Goal: Task Accomplishment & Management: Use online tool/utility

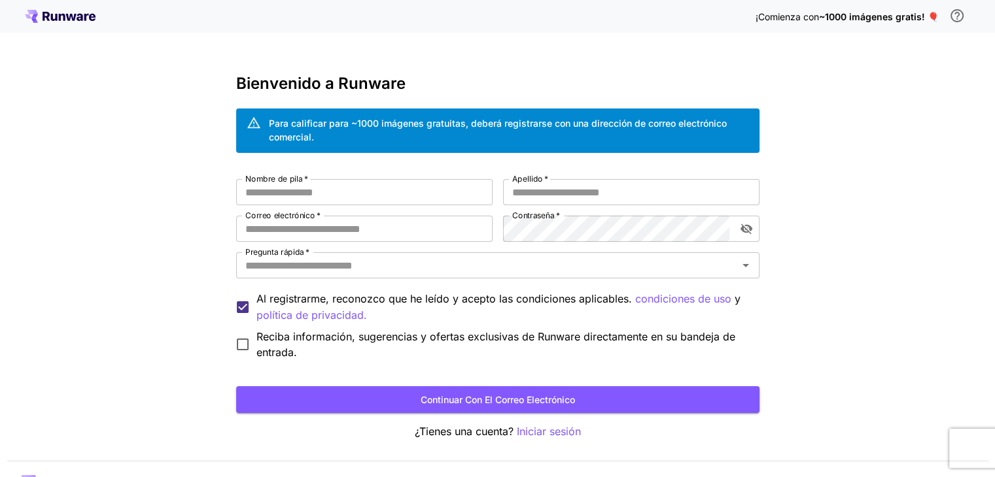
scroll to position [32, 0]
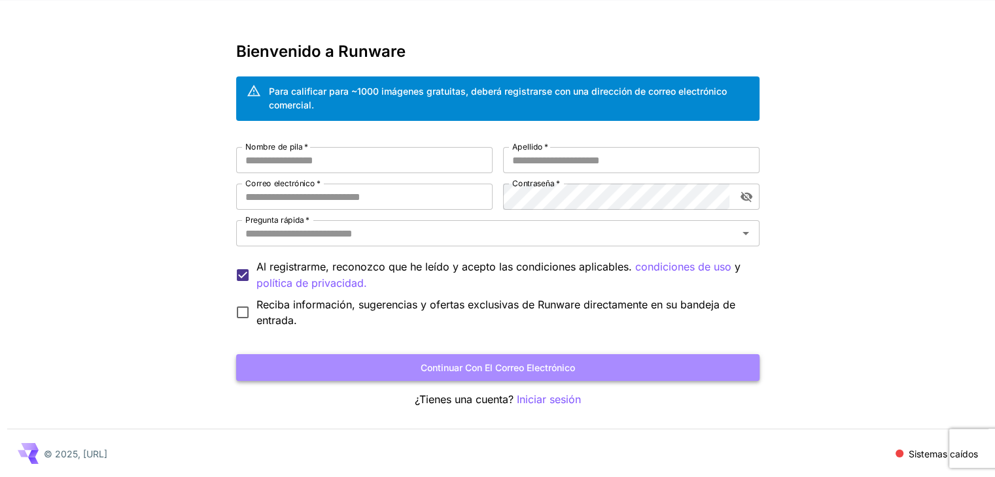
click at [511, 367] on font "Continuar con el correo electrónico" at bounding box center [498, 367] width 154 height 11
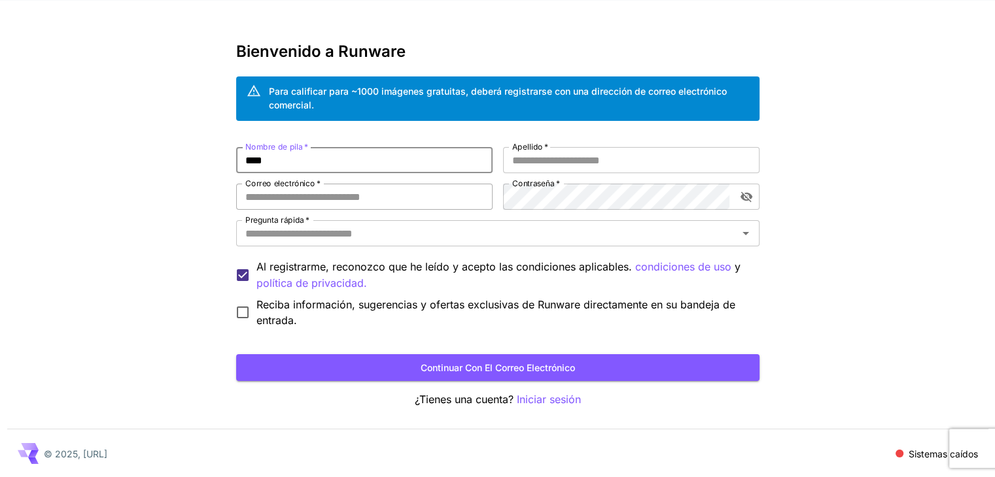
type input "****"
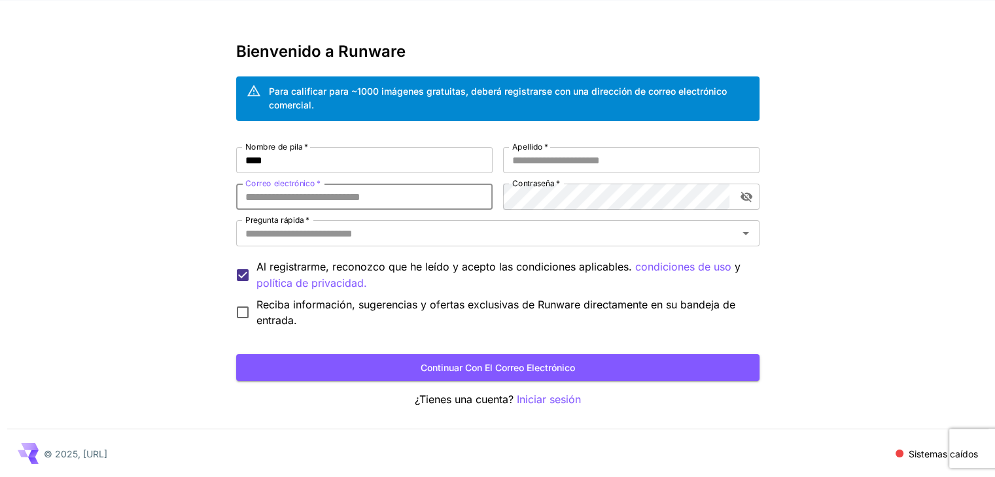
click at [303, 194] on input "Correo electrónico   *" at bounding box center [364, 197] width 256 height 26
type input "**********"
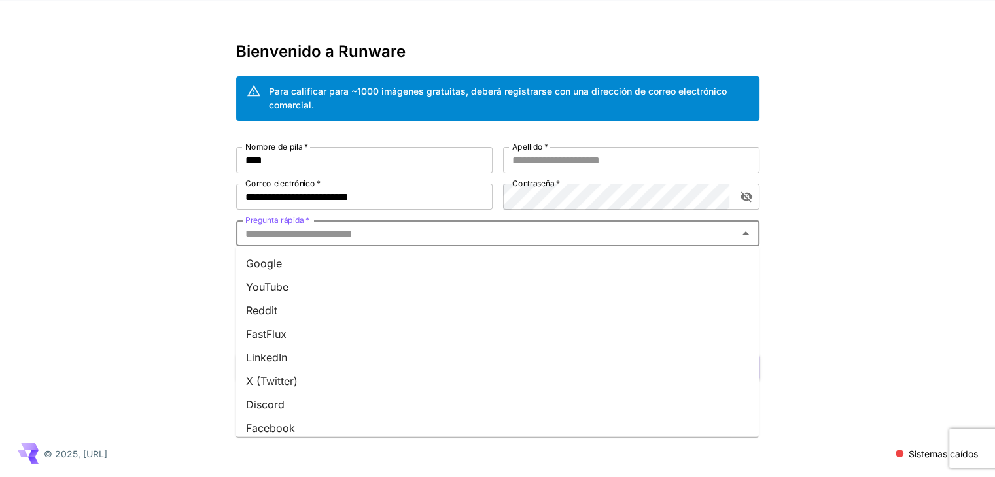
click at [322, 230] on input "Pregunta rápida   *" at bounding box center [487, 233] width 494 height 18
click at [271, 281] on font "YouTube" at bounding box center [267, 287] width 43 height 13
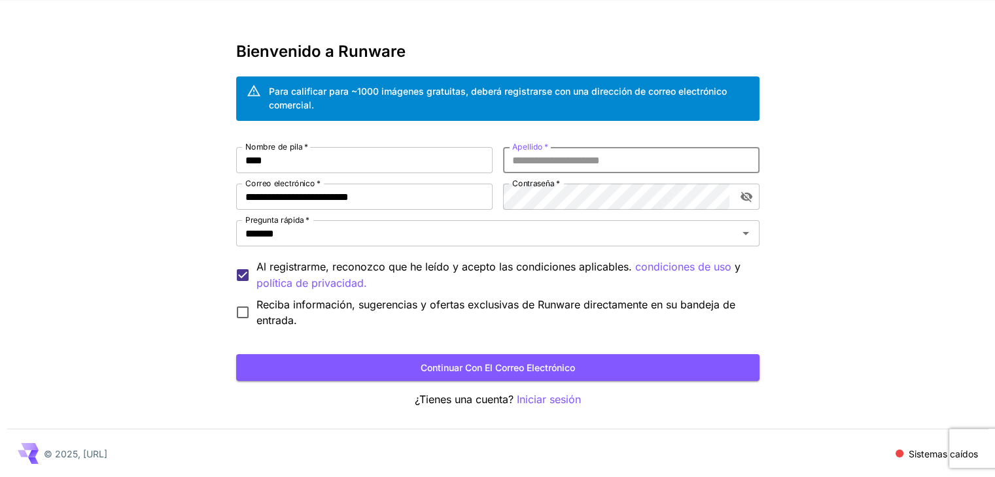
click at [593, 154] on input "Apellido   *" at bounding box center [631, 160] width 256 height 26
type input "******"
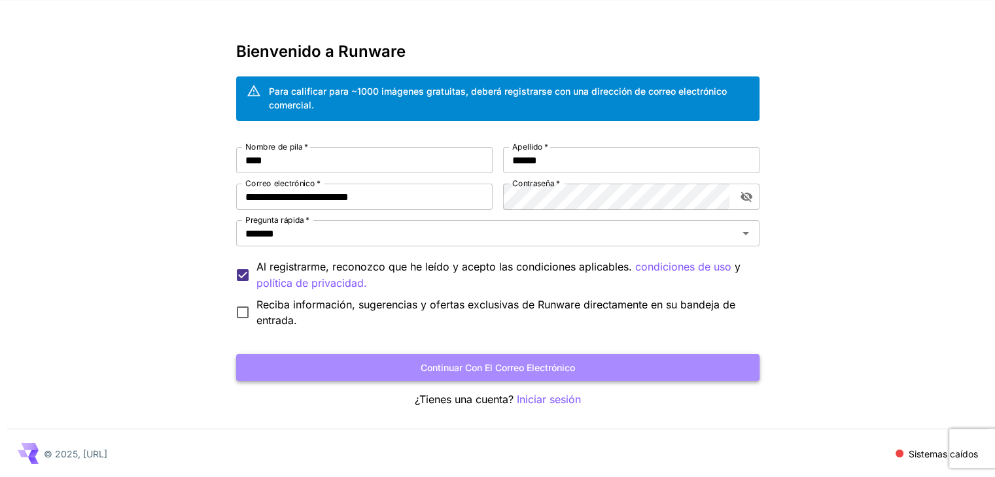
click at [538, 377] on button "Continuar con el correo electrónico" at bounding box center [497, 367] width 523 height 27
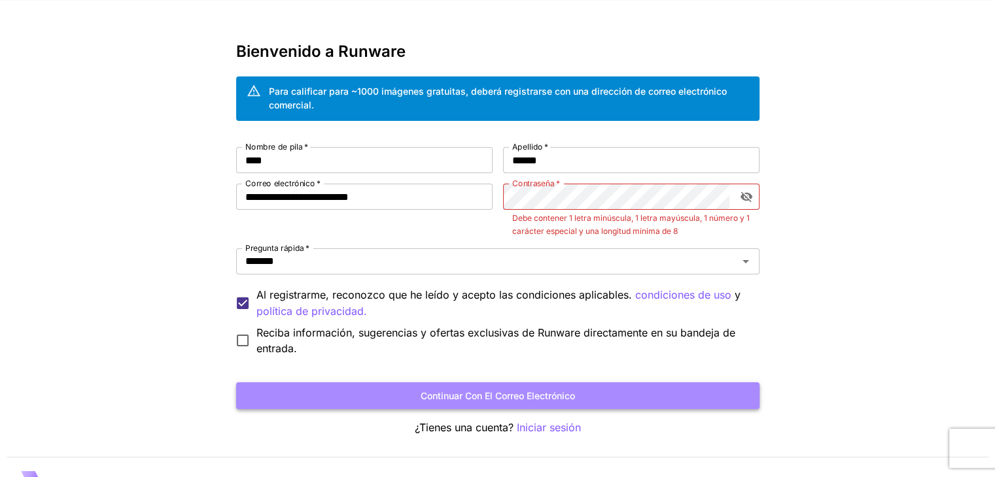
click at [528, 394] on font "Continuar con el correo electrónico" at bounding box center [498, 395] width 154 height 11
click at [507, 396] on font "Continuar con el correo electrónico" at bounding box center [498, 395] width 154 height 11
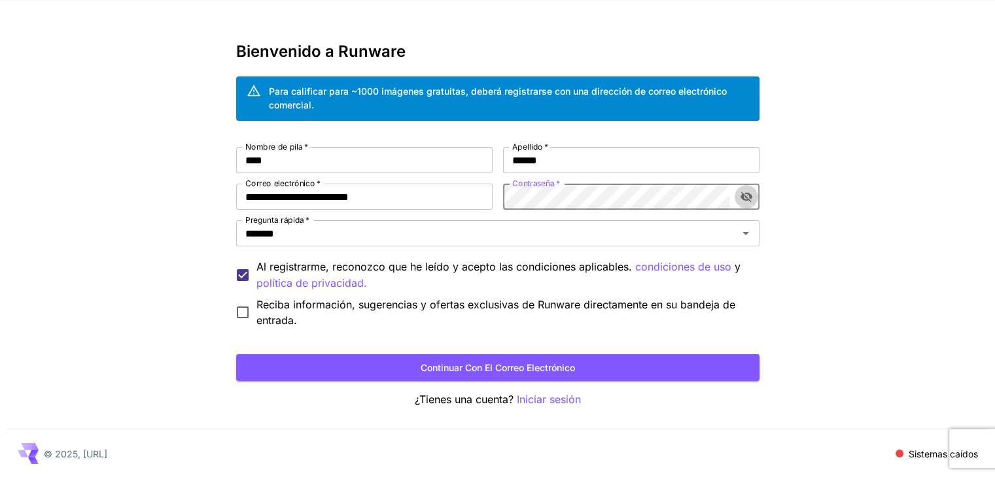
click at [746, 192] on icon "alternar visibilidad de contraseña" at bounding box center [746, 197] width 12 height 10
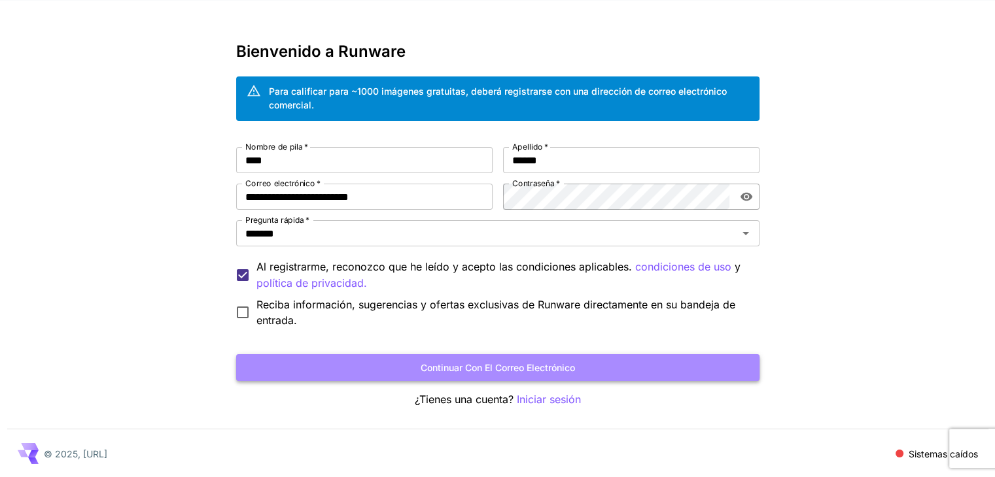
click at [512, 369] on font "Continuar con el correo electrónico" at bounding box center [498, 367] width 154 height 11
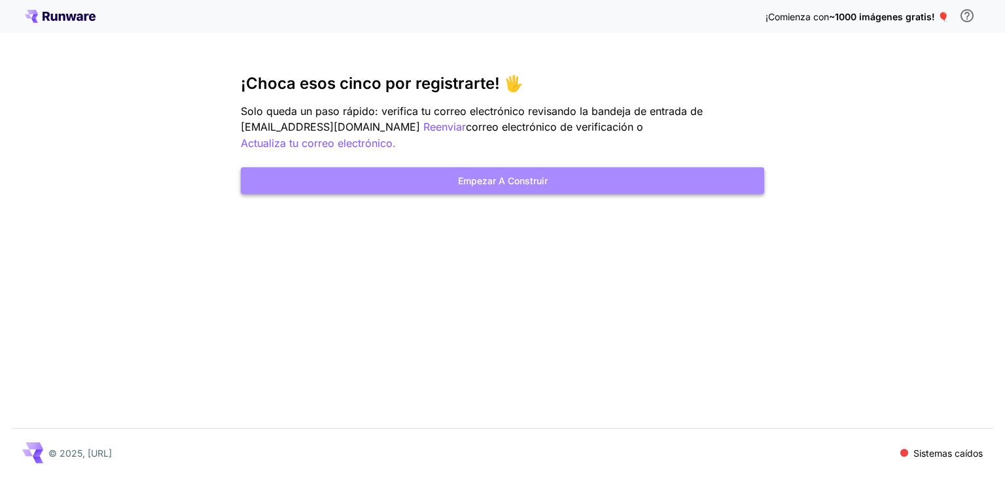
click at [513, 181] on font "Empezar a construir" at bounding box center [503, 180] width 90 height 11
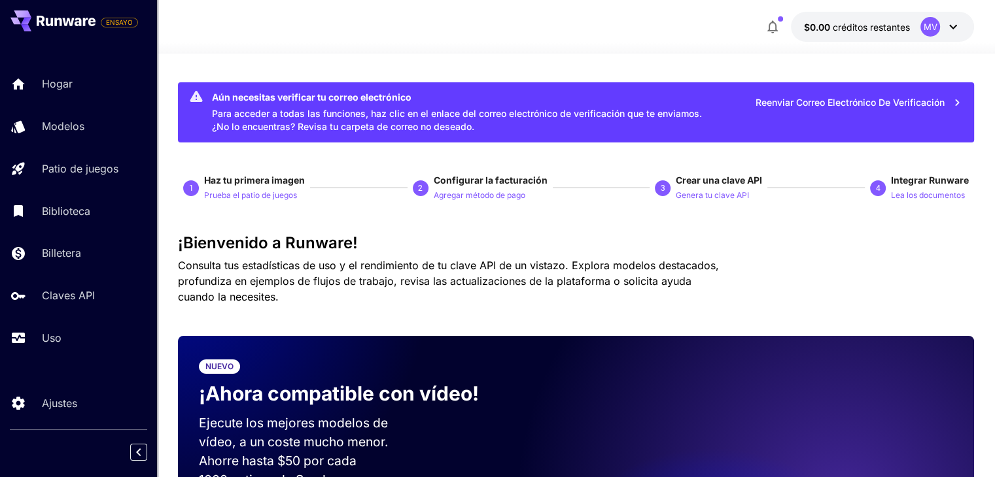
click at [249, 185] on font "Haz tu primera imagen" at bounding box center [254, 180] width 101 height 11
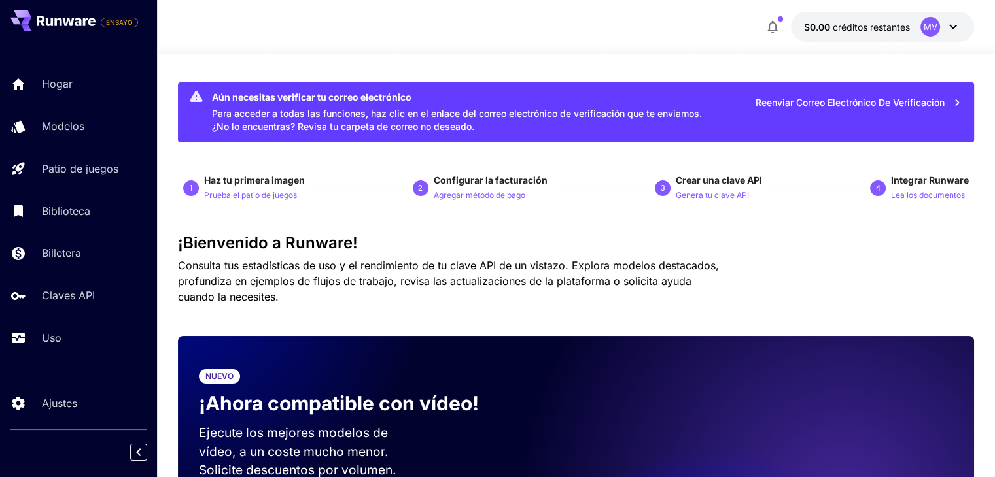
click at [238, 187] on button "Prueba el patio de juegos" at bounding box center [250, 195] width 93 height 16
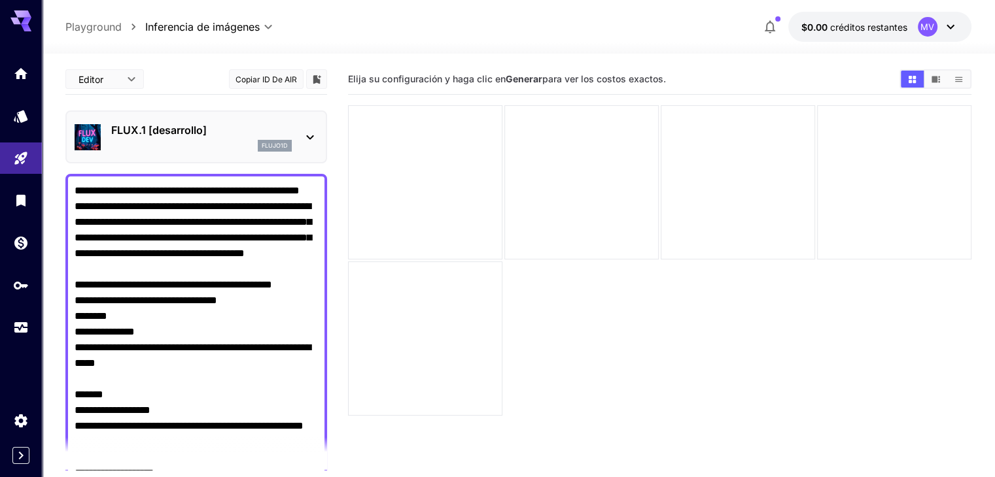
scroll to position [3242, 0]
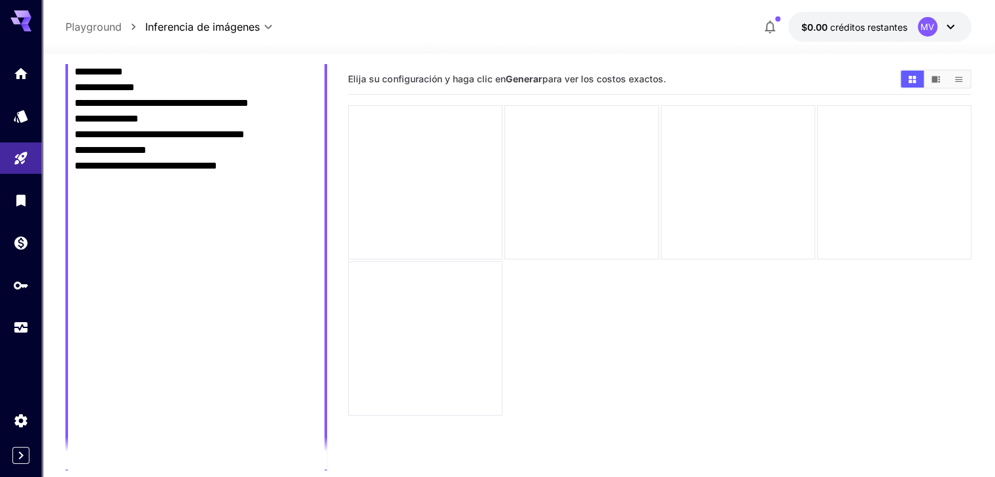
type textarea "**********"
drag, startPoint x: 324, startPoint y: 213, endPoint x: 317, endPoint y: 112, distance: 101.6
drag, startPoint x: 327, startPoint y: 131, endPoint x: 320, endPoint y: 356, distance: 225.1
click at [320, 356] on main "**********" at bounding box center [517, 308] width 905 height 488
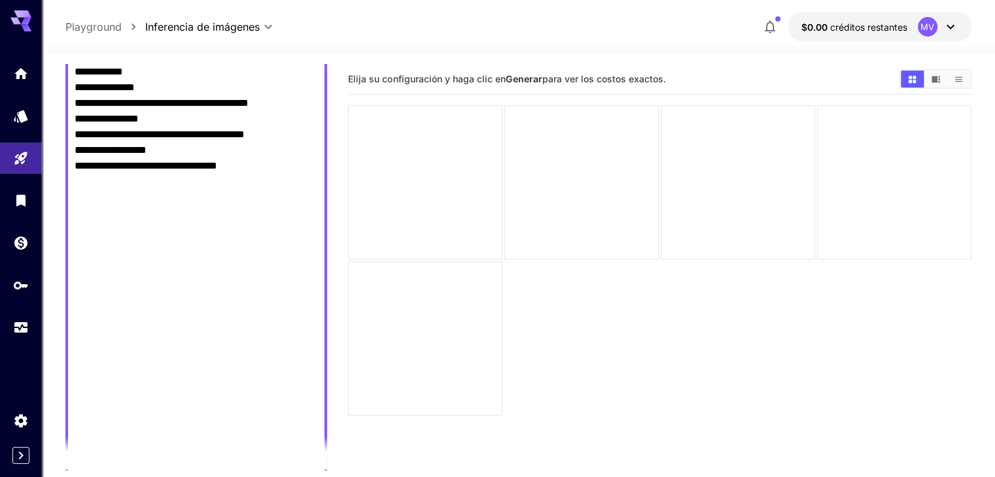
scroll to position [103, 0]
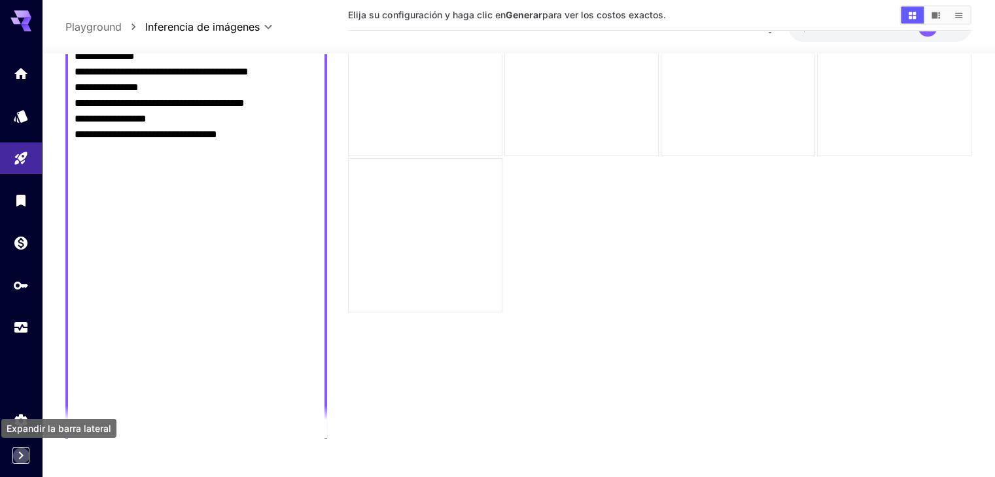
click at [21, 464] on button "Expand sidebar" at bounding box center [20, 455] width 17 height 17
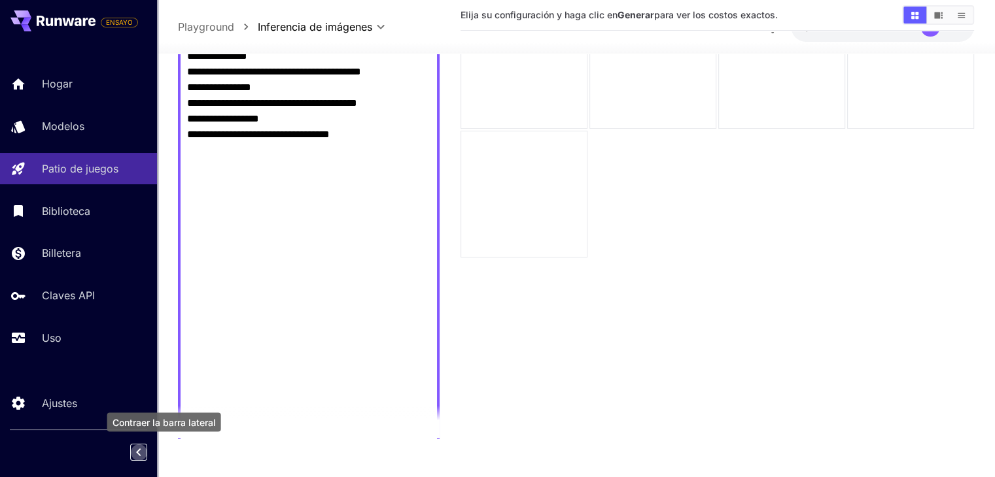
click at [136, 452] on icon "Collapse sidebar" at bounding box center [138, 453] width 5 height 8
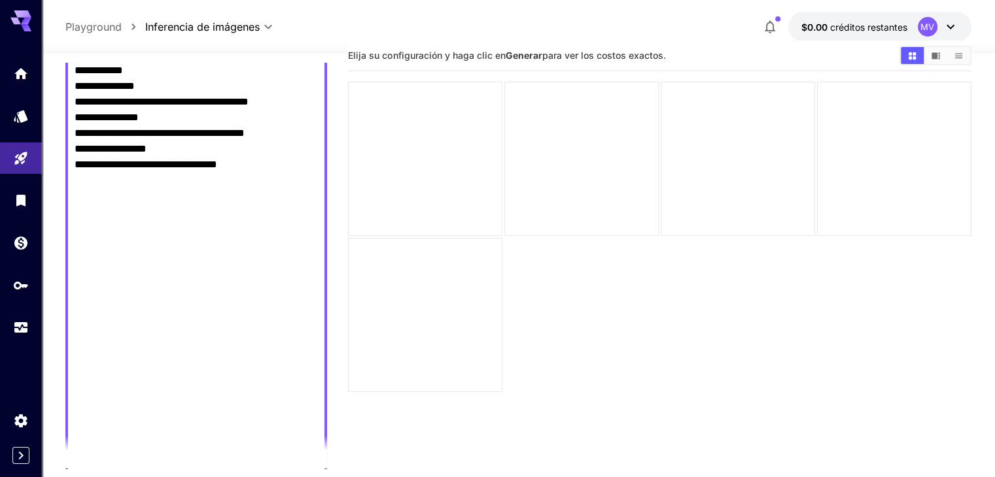
scroll to position [0, 0]
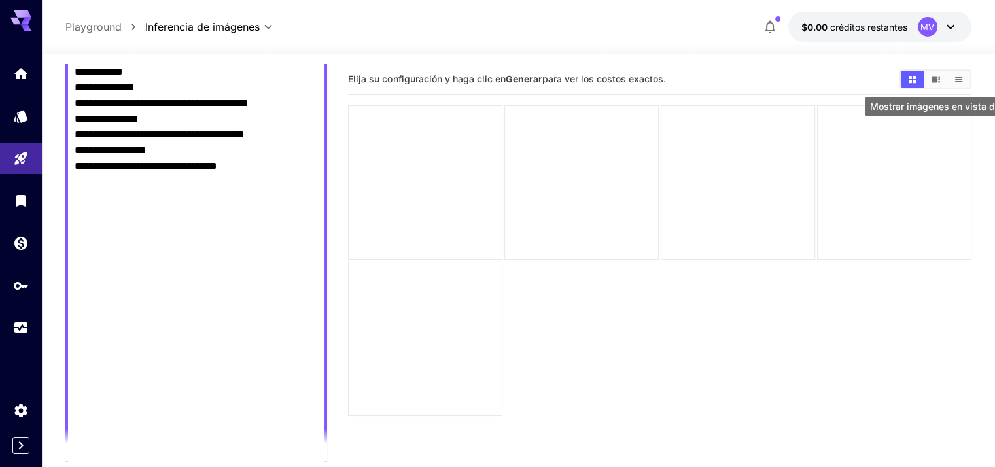
click at [934, 80] on icon "Mostrar imágenes en vista de video" at bounding box center [935, 79] width 9 height 7
click at [912, 78] on icon "Mostrar imágenes en la vista de cuadrícula" at bounding box center [911, 78] width 7 height 7
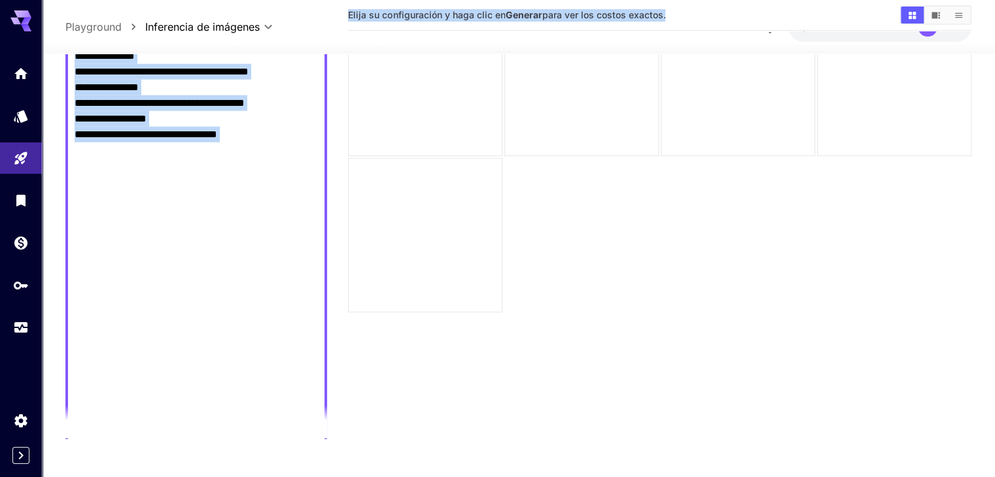
scroll to position [3443, 0]
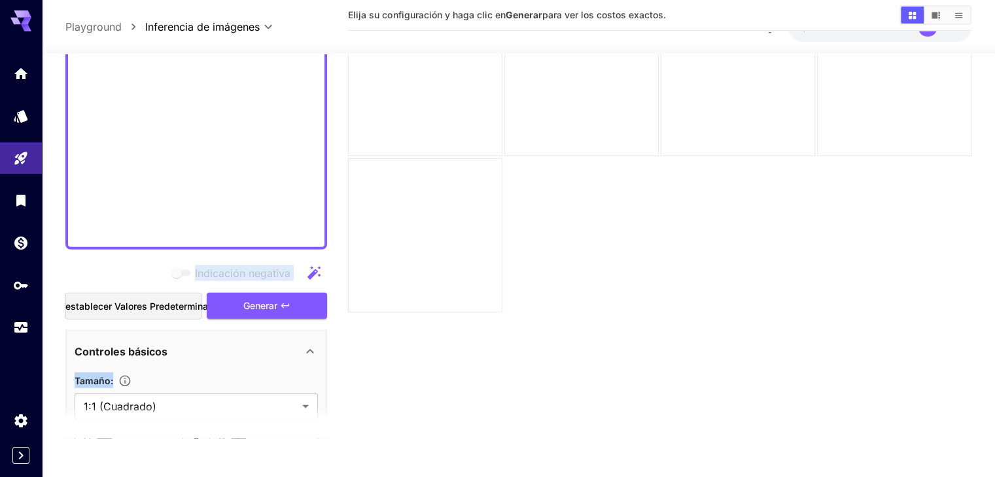
drag, startPoint x: 322, startPoint y: 277, endPoint x: 311, endPoint y: 129, distance: 148.2
click at [241, 312] on button "Generar" at bounding box center [267, 305] width 120 height 27
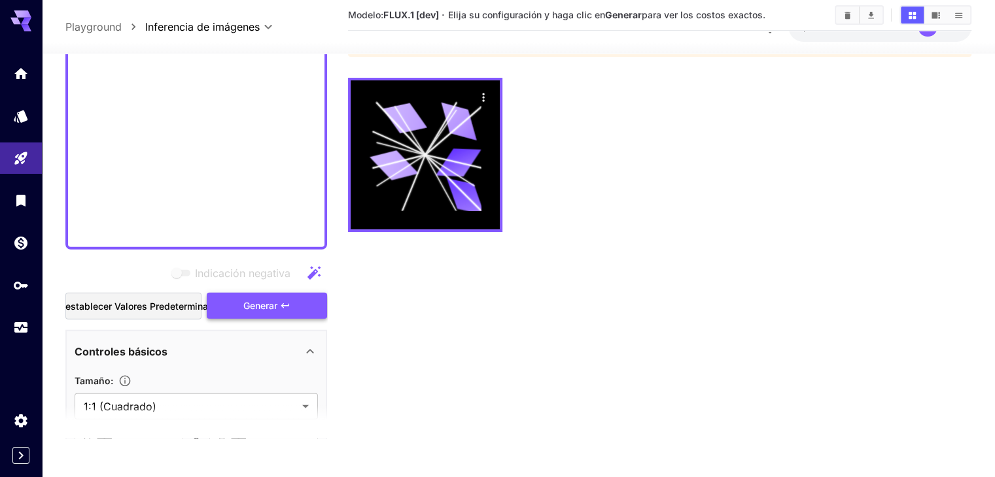
click at [258, 303] on font "Generar" at bounding box center [260, 305] width 34 height 11
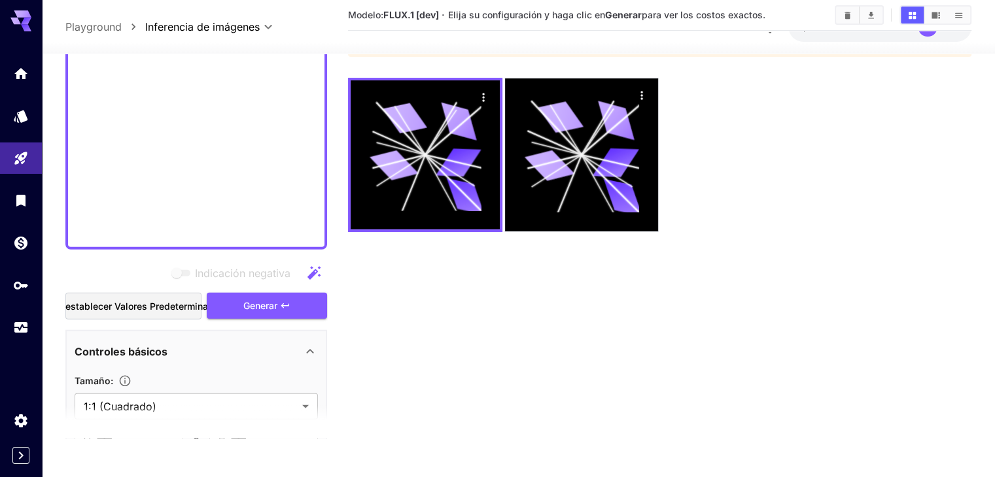
click at [303, 406] on section at bounding box center [196, 421] width 262 height 33
drag, startPoint x: 993, startPoint y: 158, endPoint x: 991, endPoint y: 281, distance: 122.3
click at [991, 281] on section "**********" at bounding box center [518, 213] width 953 height 527
click at [303, 408] on section at bounding box center [196, 421] width 262 height 33
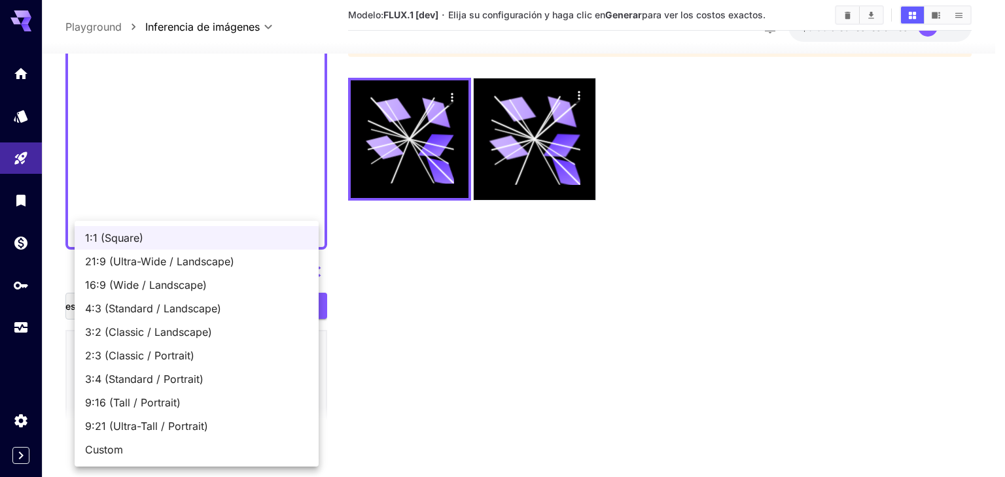
click at [305, 393] on body "**********" at bounding box center [502, 187] width 1005 height 581
click at [381, 396] on div at bounding box center [502, 238] width 1005 height 477
click at [307, 402] on body "**********" at bounding box center [502, 187] width 1005 height 581
click at [396, 394] on div at bounding box center [502, 238] width 1005 height 477
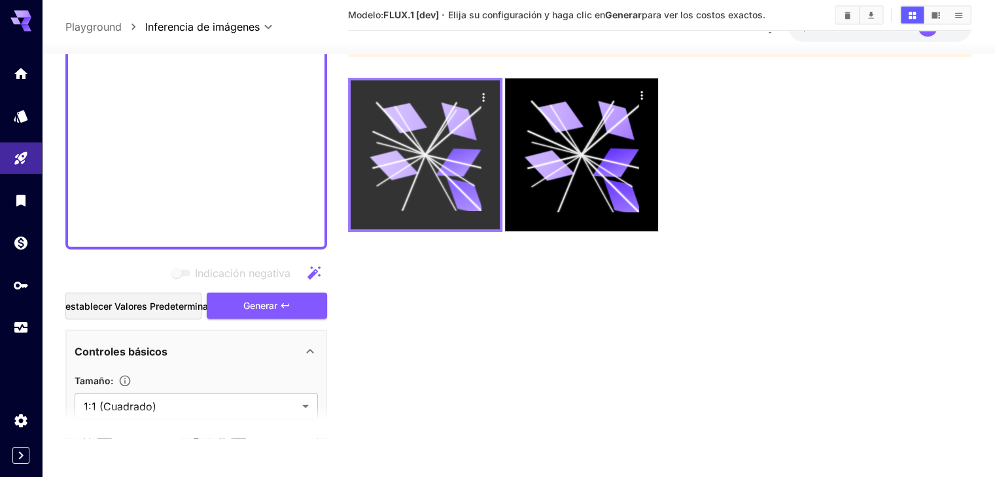
click at [410, 106] on icon at bounding box center [426, 155] width 112 height 112
click at [482, 101] on icon "Comportamiento" at bounding box center [483, 97] width 2 height 9
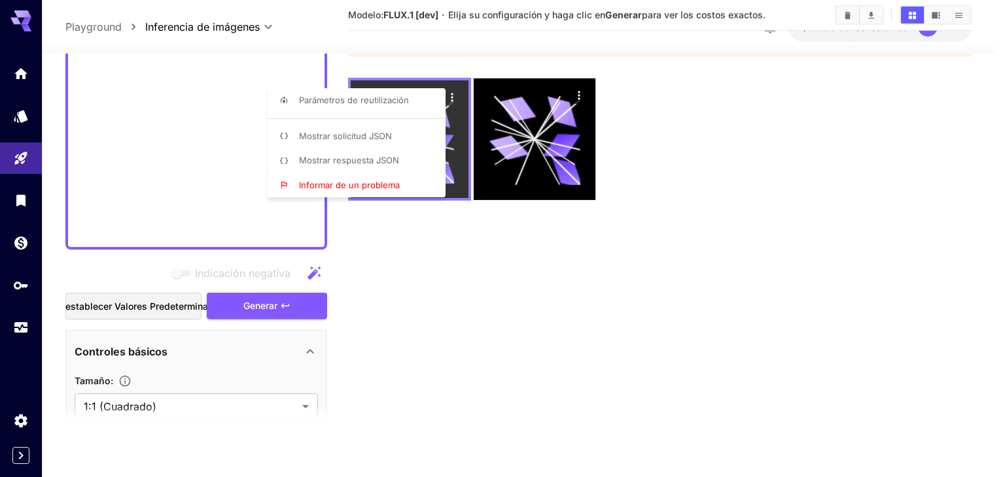
click at [452, 101] on div at bounding box center [502, 238] width 1005 height 477
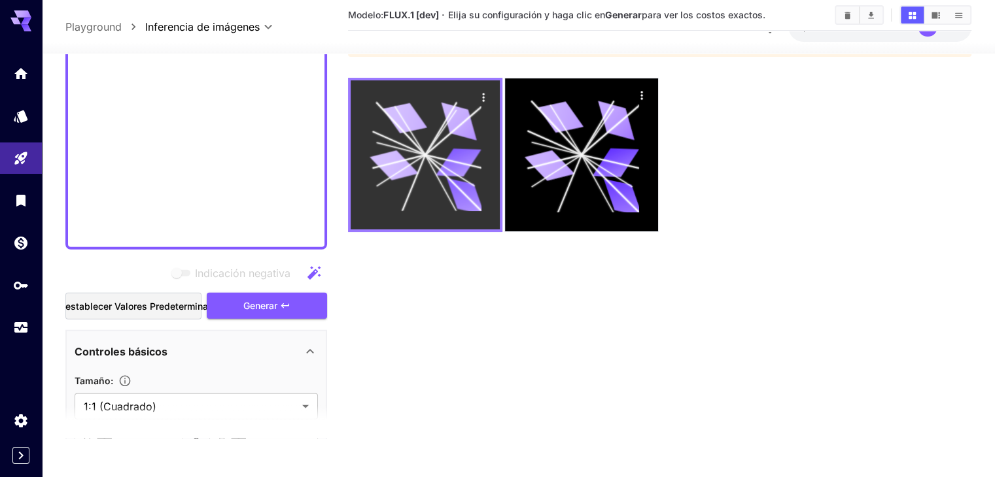
click at [424, 133] on icon at bounding box center [426, 155] width 112 height 112
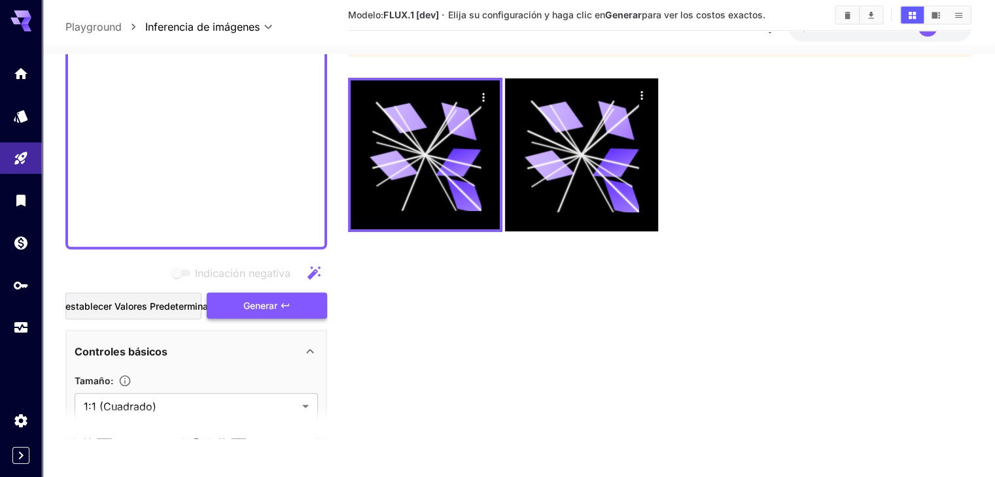
click at [238, 300] on button "Generar" at bounding box center [267, 305] width 120 height 27
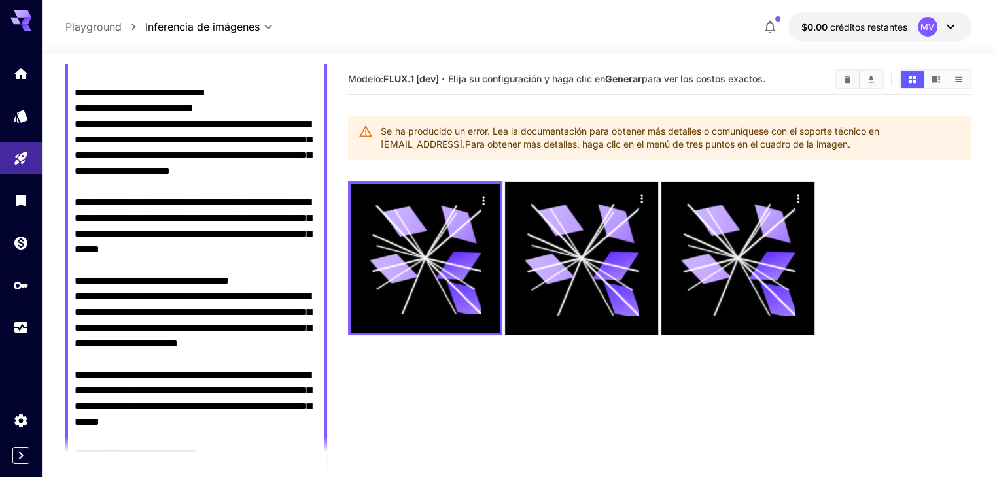
scroll to position [0, 0]
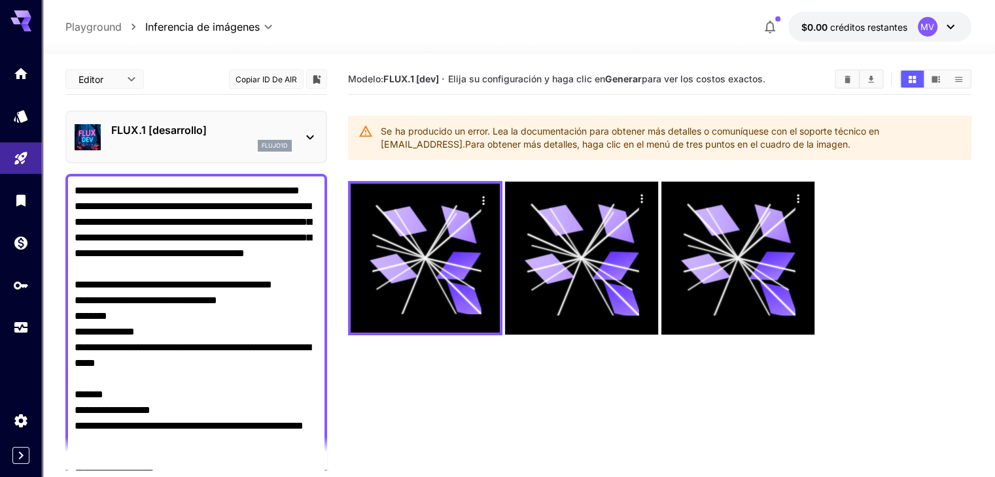
drag, startPoint x: 249, startPoint y: 265, endPoint x: 114, endPoint y: -22, distance: 317.1
click at [114, 0] on html "**********" at bounding box center [497, 290] width 995 height 581
click at [309, 130] on icon at bounding box center [310, 137] width 16 height 16
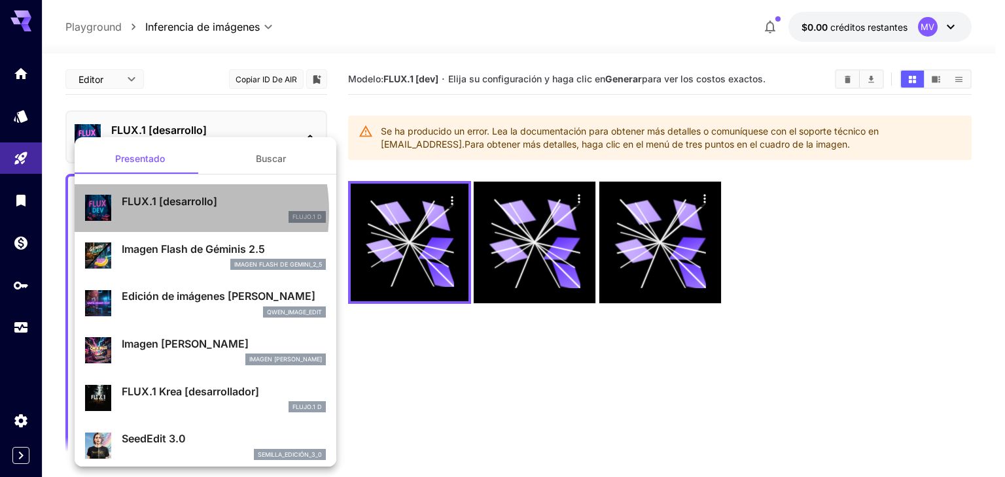
click at [145, 212] on div "FLUJO.1 D" at bounding box center [224, 217] width 204 height 12
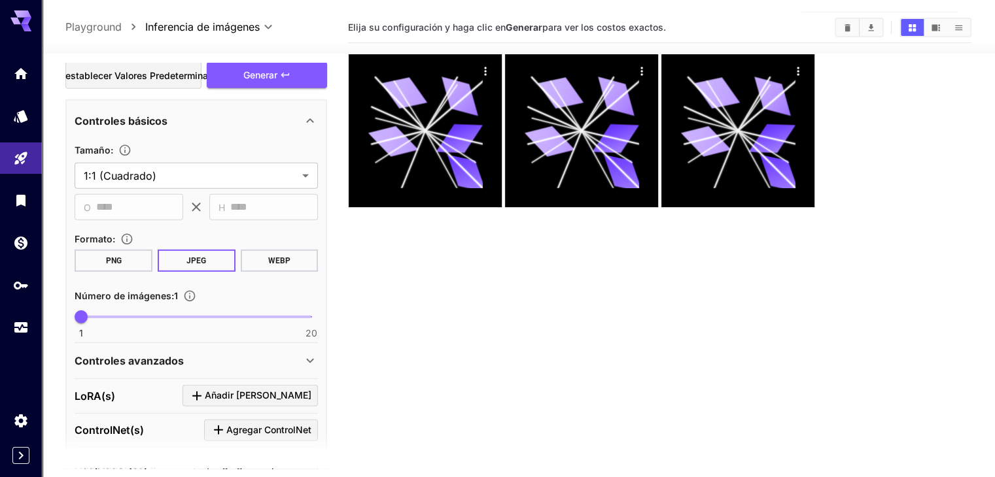
scroll to position [3890, 0]
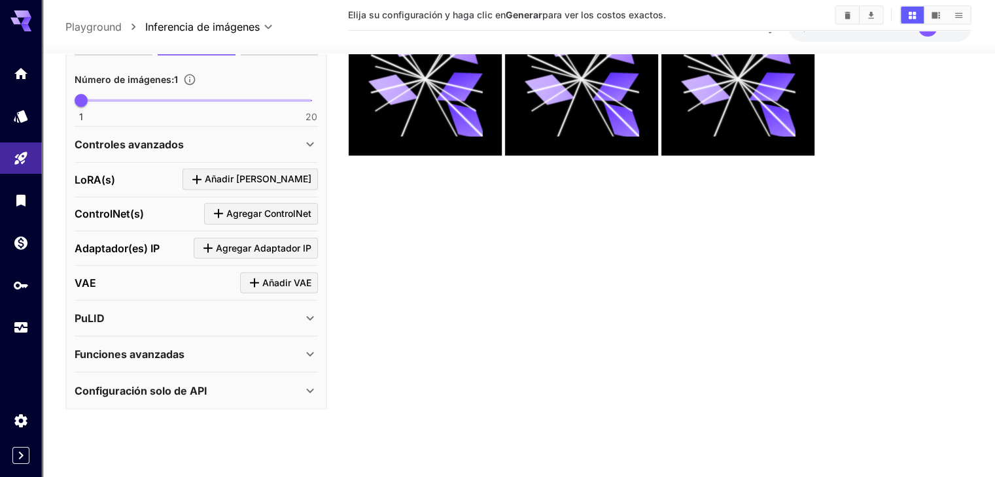
drag, startPoint x: 75, startPoint y: 191, endPoint x: 134, endPoint y: 507, distance: 322.0
click at [134, 477] on html "**********" at bounding box center [497, 187] width 995 height 581
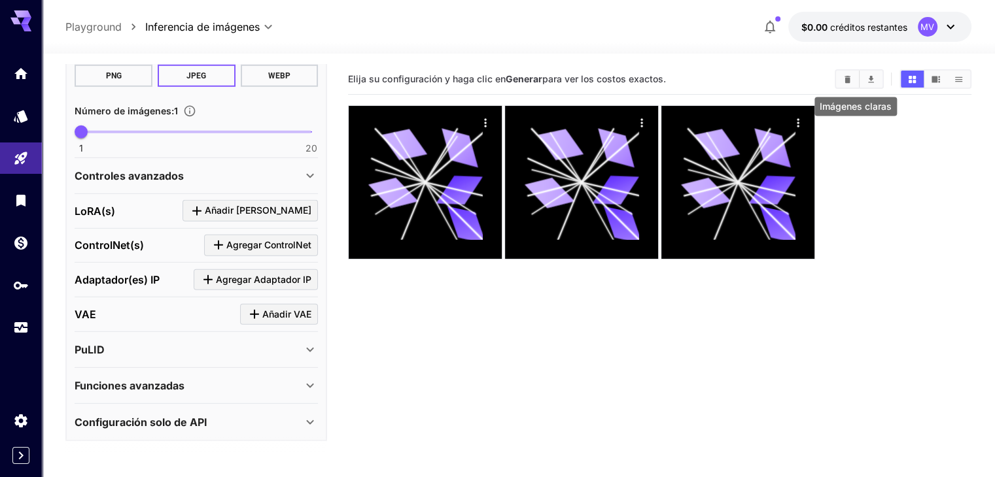
click at [853, 80] on button "Imágenes claras" at bounding box center [847, 79] width 23 height 17
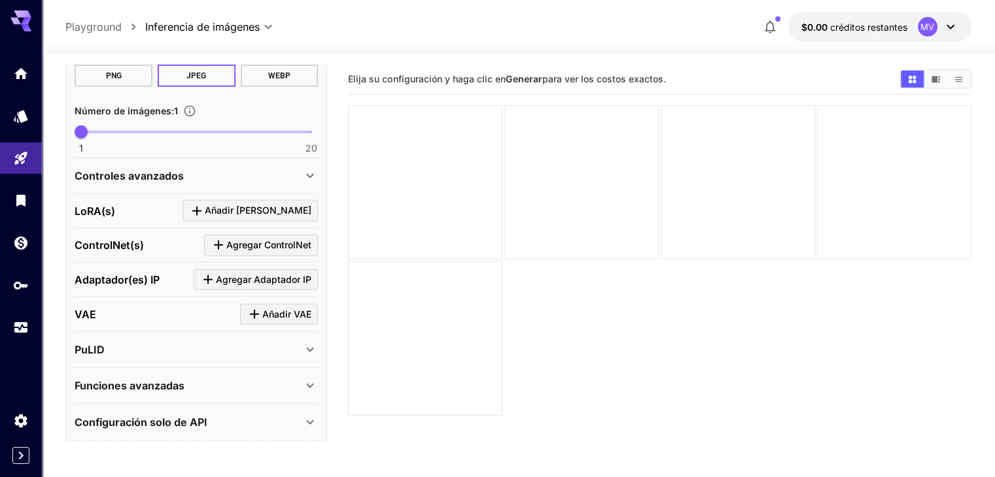
click at [325, 75] on div "**********" at bounding box center [196, 177] width 262 height 526
click at [192, 75] on font "JPEG" at bounding box center [196, 75] width 20 height 9
click at [24, 77] on icon "Hogar" at bounding box center [22, 70] width 16 height 16
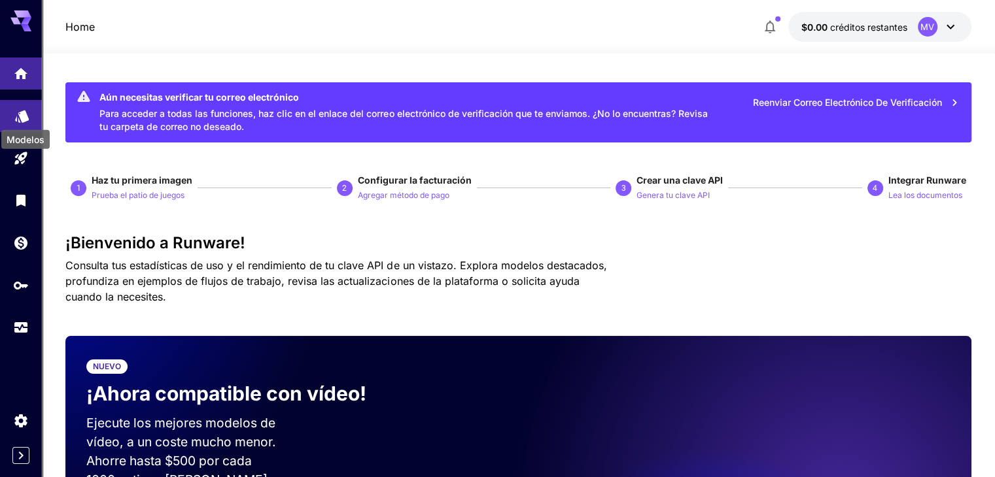
click at [18, 116] on icon "Modelos" at bounding box center [22, 112] width 16 height 16
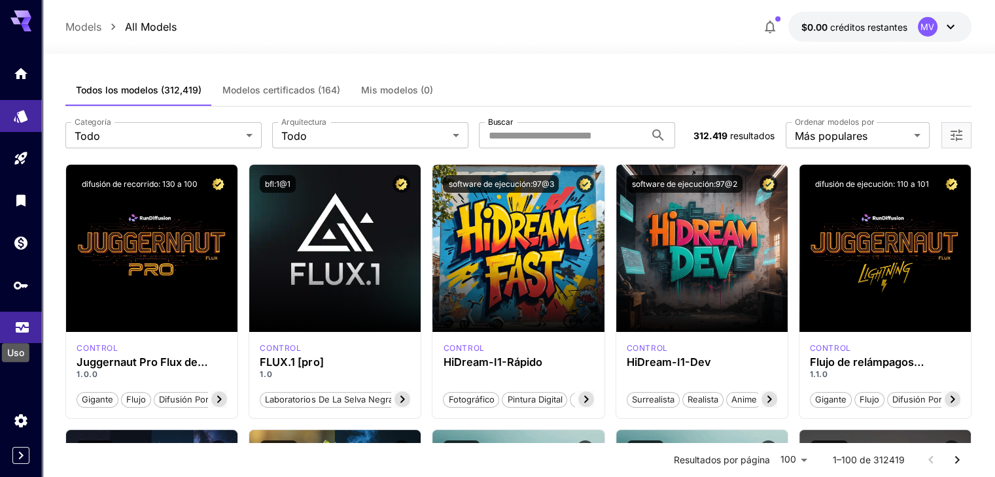
click at [21, 328] on icon "Uso" at bounding box center [22, 324] width 16 height 16
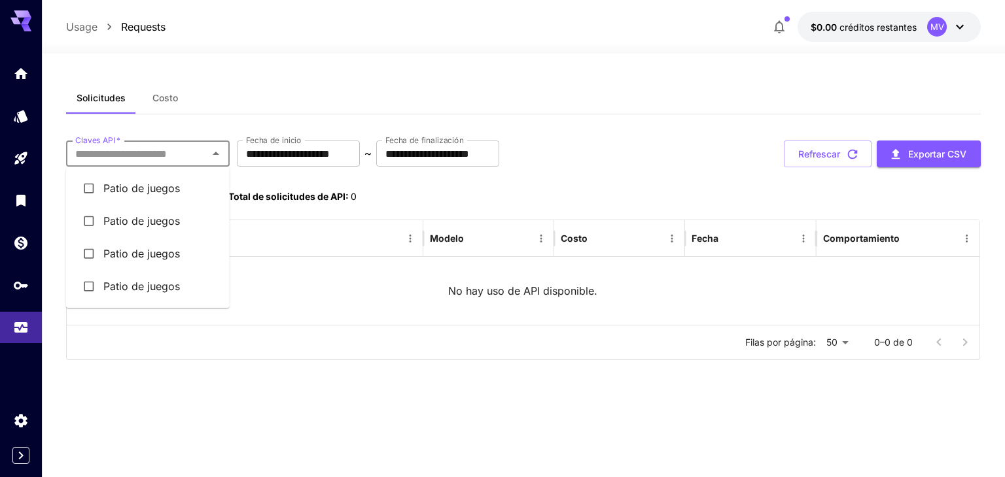
click at [133, 158] on input "Claves API   *" at bounding box center [137, 154] width 134 height 18
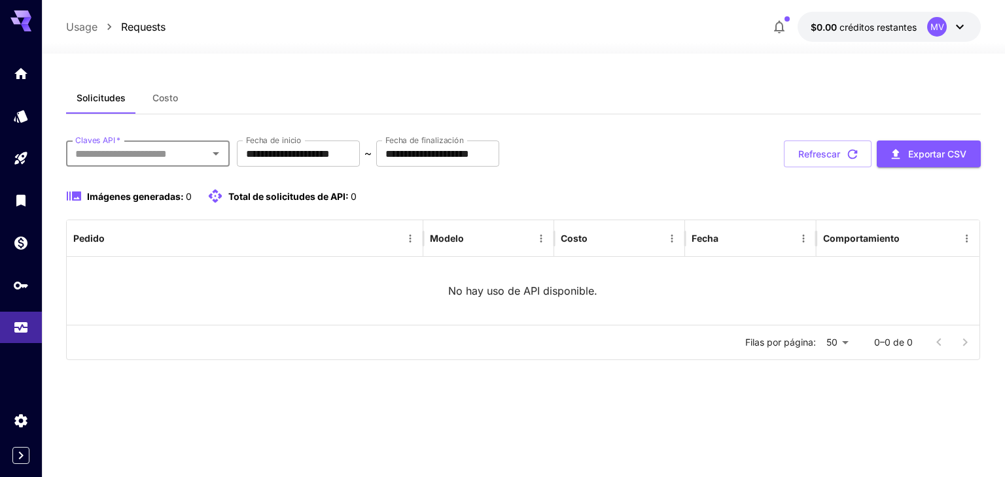
click at [133, 158] on input "Claves API   *" at bounding box center [137, 154] width 134 height 18
click at [215, 158] on icon "Open" at bounding box center [216, 154] width 16 height 16
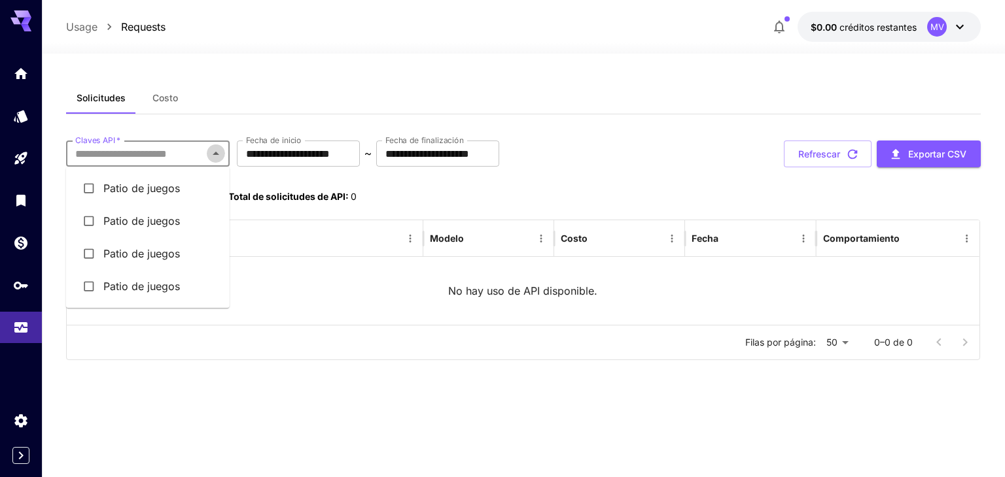
click at [215, 158] on icon "Close" at bounding box center [216, 154] width 16 height 16
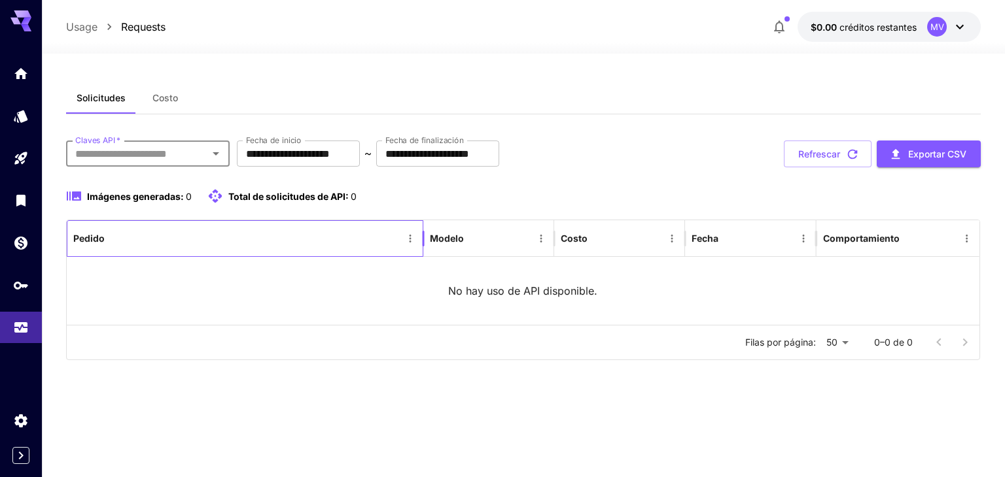
click at [145, 233] on div "Pedido" at bounding box center [237, 238] width 328 height 36
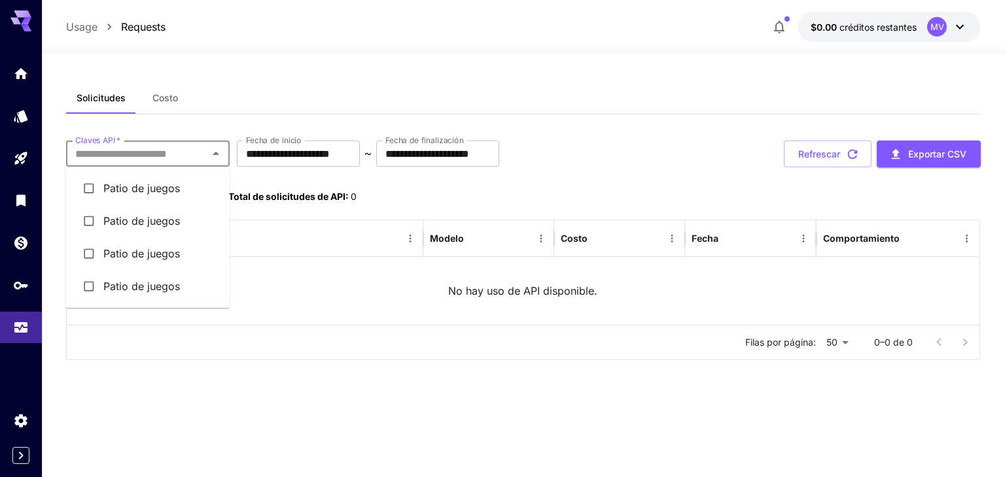
click at [133, 161] on input "Claves API   *" at bounding box center [137, 154] width 134 height 18
click at [130, 190] on font "Patio de juegos" at bounding box center [141, 188] width 77 height 13
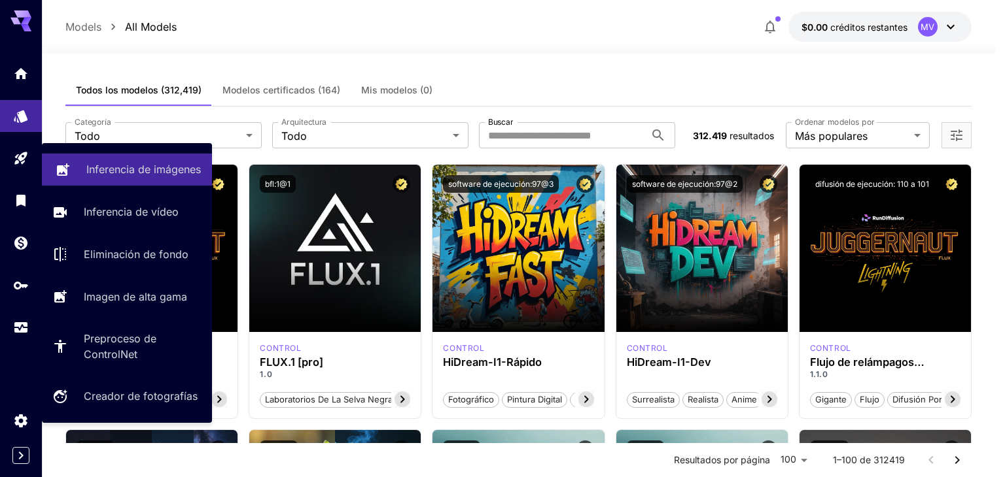
click at [100, 168] on font "Inferencia de imágenes" at bounding box center [143, 169] width 114 height 13
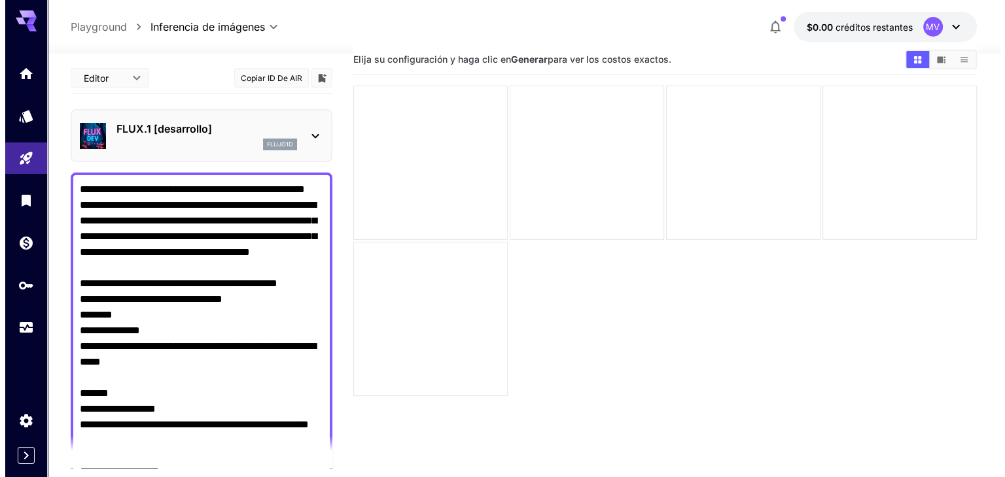
scroll to position [103, 0]
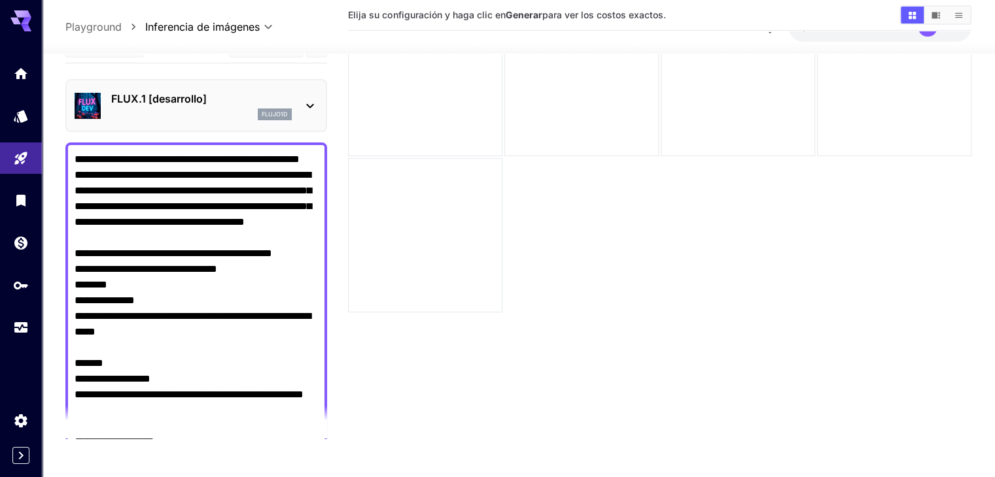
click at [307, 105] on icon at bounding box center [310, 105] width 16 height 16
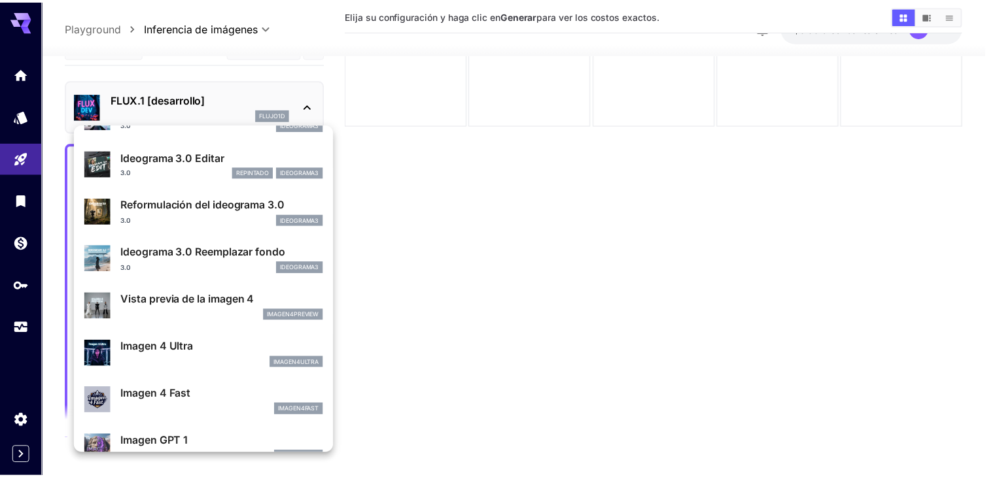
scroll to position [472, 0]
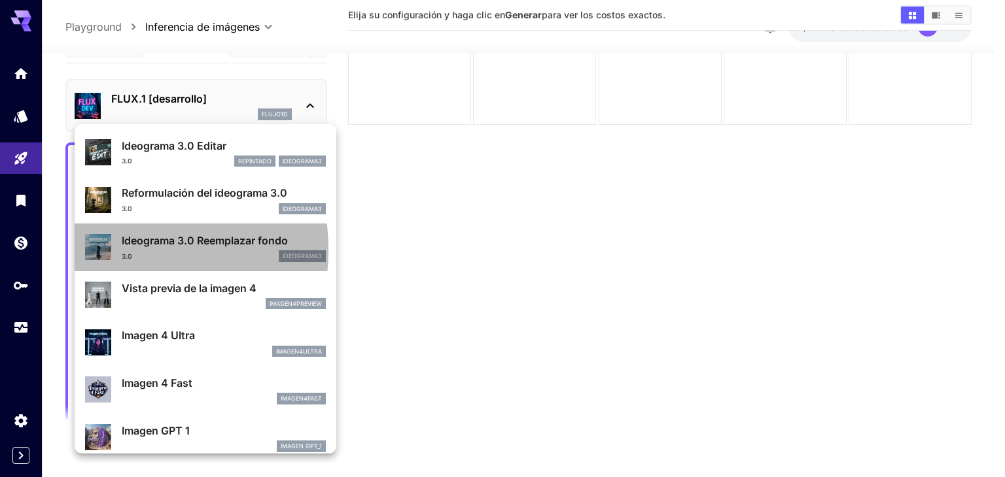
click at [106, 249] on img at bounding box center [98, 247] width 26 height 26
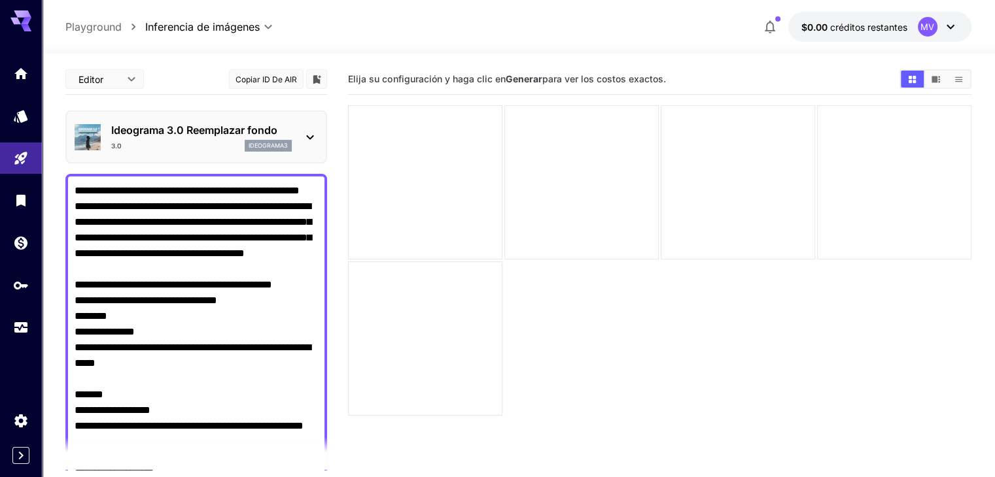
scroll to position [103, 0]
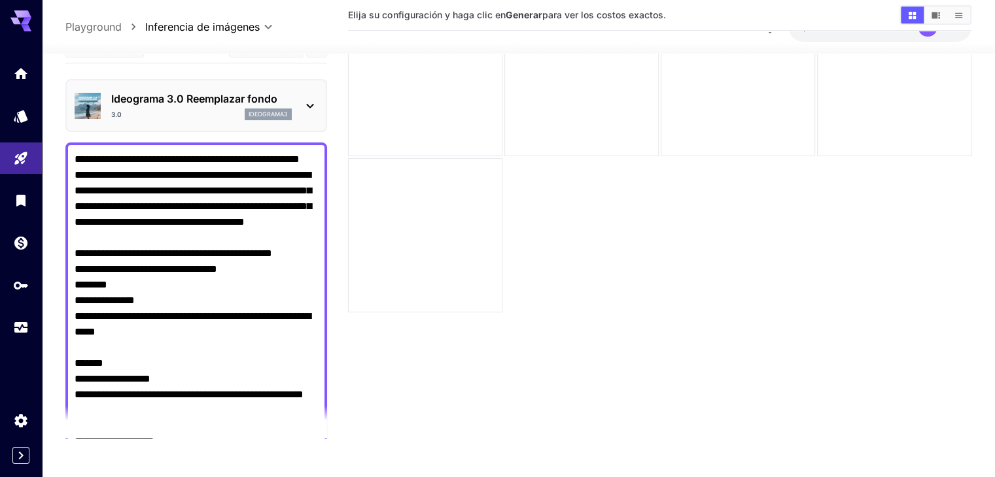
click at [335, 445] on main "Editor **** ​ Copiar ID de AIR Ideograma 3.0 Reemplazar fondo 3.0 ideograma3 In…" at bounding box center [517, 205] width 905 height 488
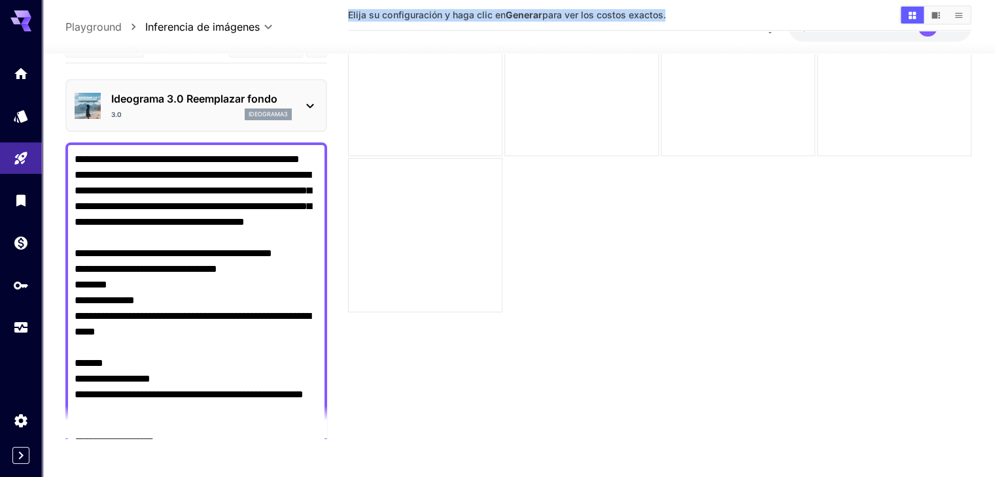
drag, startPoint x: 335, startPoint y: 445, endPoint x: 149, endPoint y: 418, distance: 187.7
click at [149, 418] on main "Editor **** ​ Copiar ID de AIR Ideograma 3.0 Reemplazar fondo 3.0 ideograma3 In…" at bounding box center [517, 205] width 905 height 488
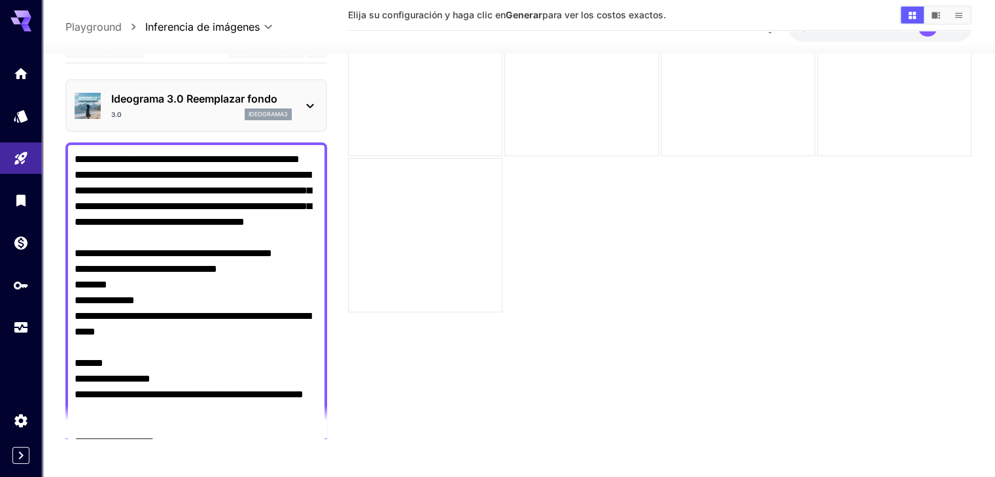
drag, startPoint x: 324, startPoint y: 199, endPoint x: 322, endPoint y: 303, distance: 104.0
click at [371, 341] on section "Elija su configuración y haga clic en Generar para ver los costos exactos." at bounding box center [659, 199] width 623 height 477
click at [320, 453] on div "Editor **** ​ Copiar ID de AIR Ideograma 3.0 Reemplazar fondo 3.0 ideograma3 In…" at bounding box center [517, 213] width 905 height 527
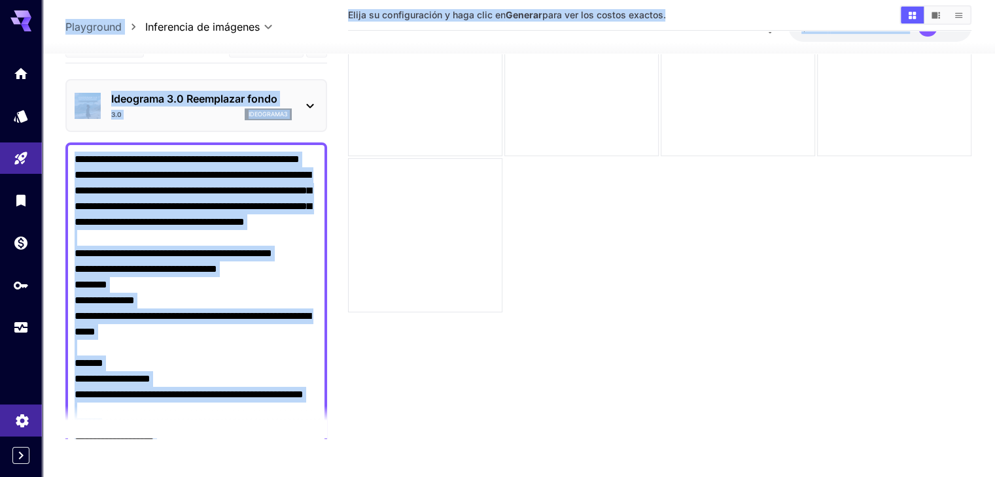
drag, startPoint x: 320, startPoint y: 453, endPoint x: 27, endPoint y: 410, distance: 295.5
click at [27, 410] on div "**********" at bounding box center [497, 187] width 995 height 581
